Goal: Transaction & Acquisition: Purchase product/service

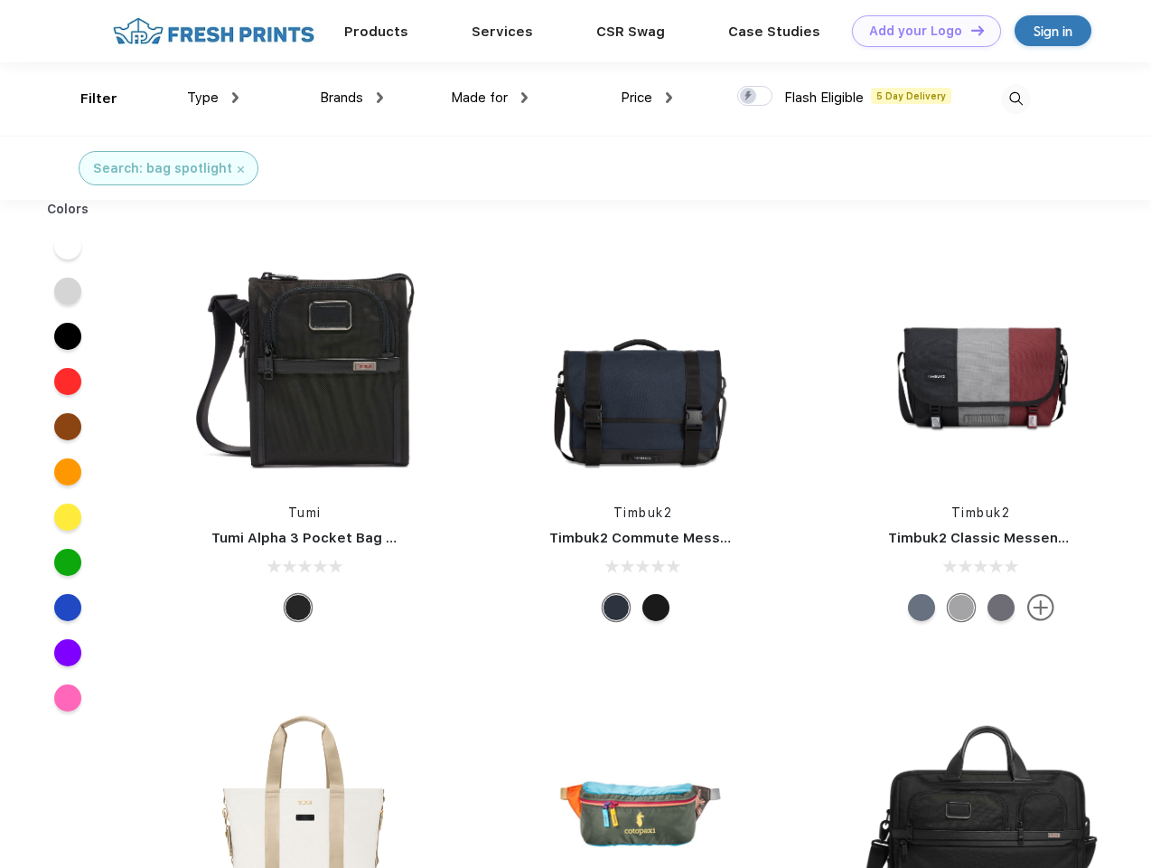
scroll to position [1, 0]
click at [920, 31] on link "Add your Logo Design Tool" at bounding box center [926, 31] width 149 height 32
click at [0, 0] on div "Design Tool" at bounding box center [0, 0] width 0 height 0
click at [970, 30] on link "Add your Logo Design Tool" at bounding box center [926, 31] width 149 height 32
click at [87, 99] on div "Filter" at bounding box center [98, 99] width 37 height 21
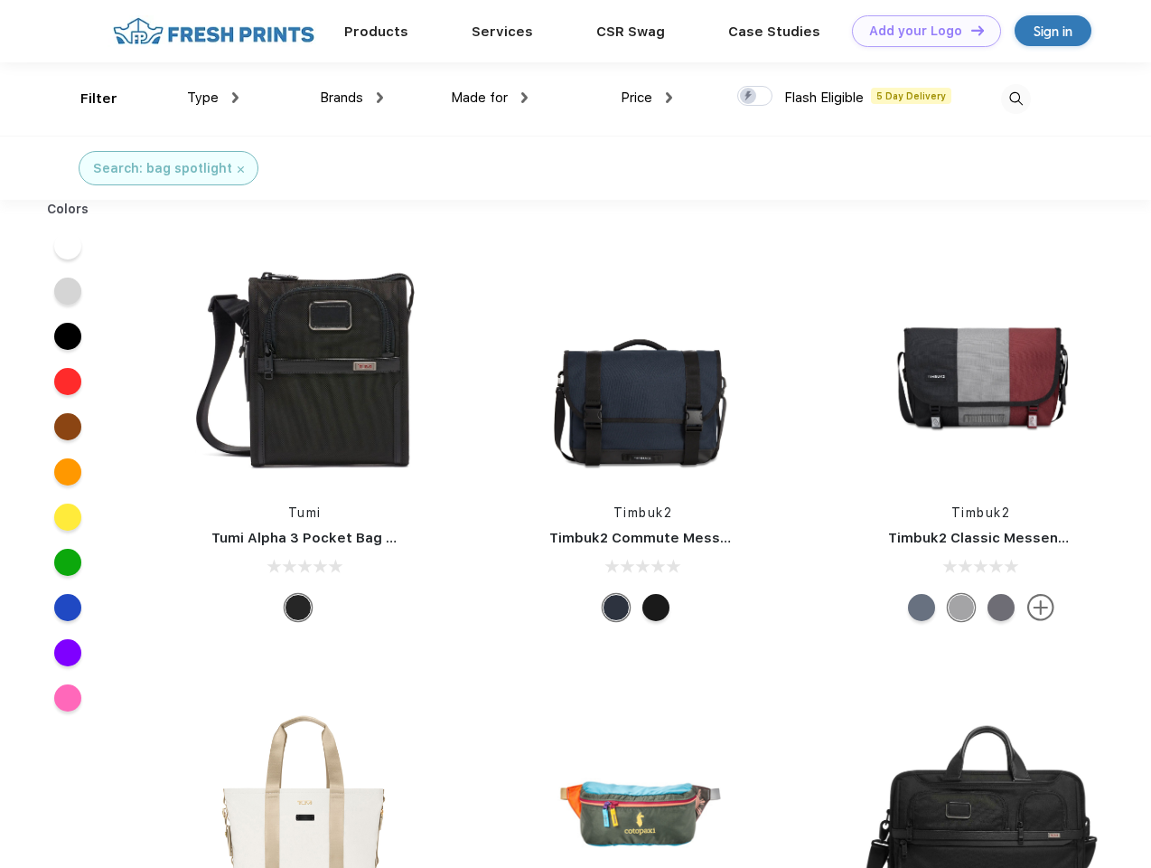
click at [213, 98] on span "Type" at bounding box center [203, 97] width 32 height 16
click at [352, 98] on span "Brands" at bounding box center [341, 97] width 43 height 16
click at [490, 98] on span "Made for" at bounding box center [479, 97] width 57 height 16
click at [647, 98] on span "Price" at bounding box center [637, 97] width 32 height 16
click at [755, 97] on div at bounding box center [754, 96] width 35 height 20
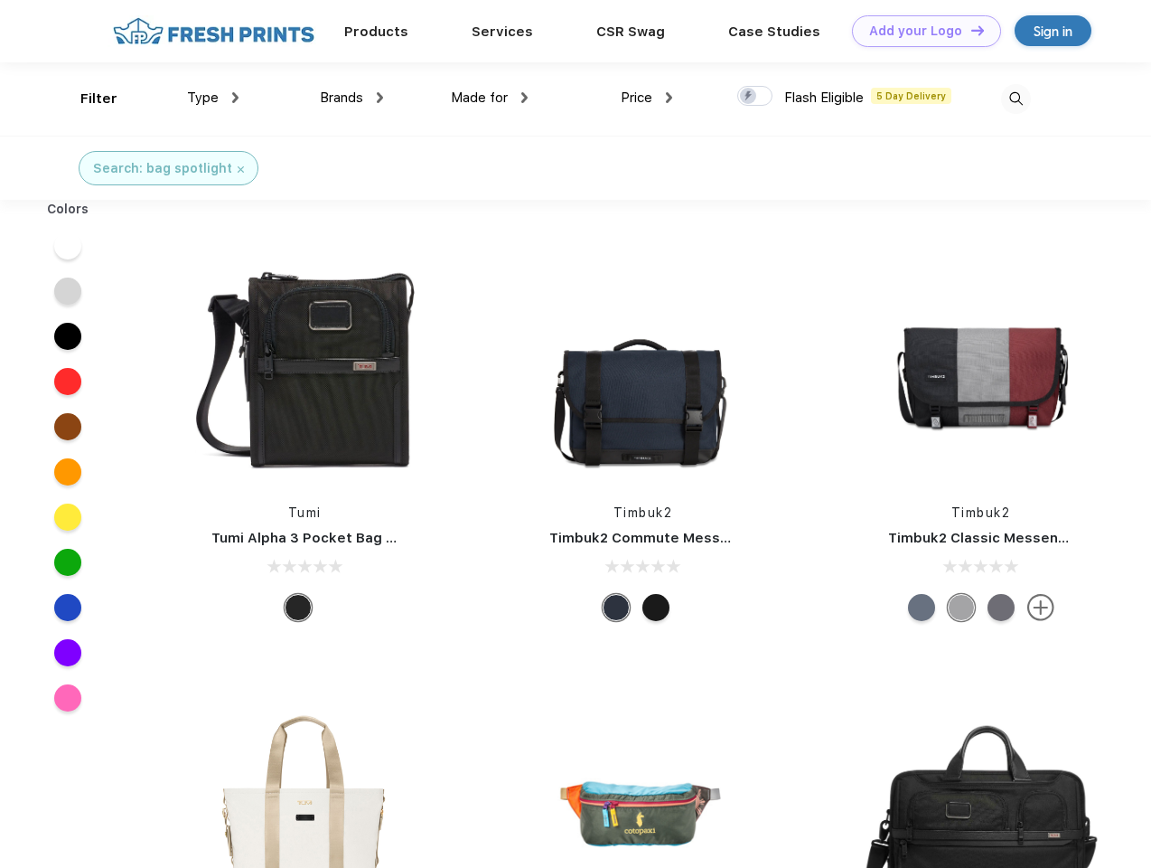
click at [749, 97] on input "checkbox" at bounding box center [743, 91] width 12 height 12
click at [1016, 99] on img at bounding box center [1016, 99] width 30 height 30
